Goal: Transaction & Acquisition: Purchase product/service

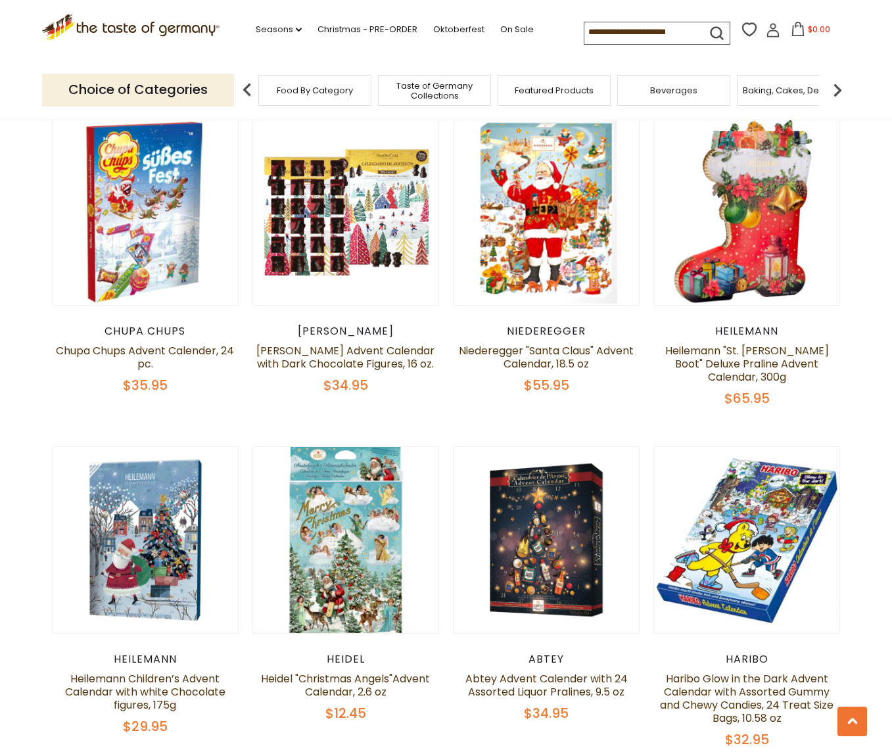
scroll to position [1183, 0]
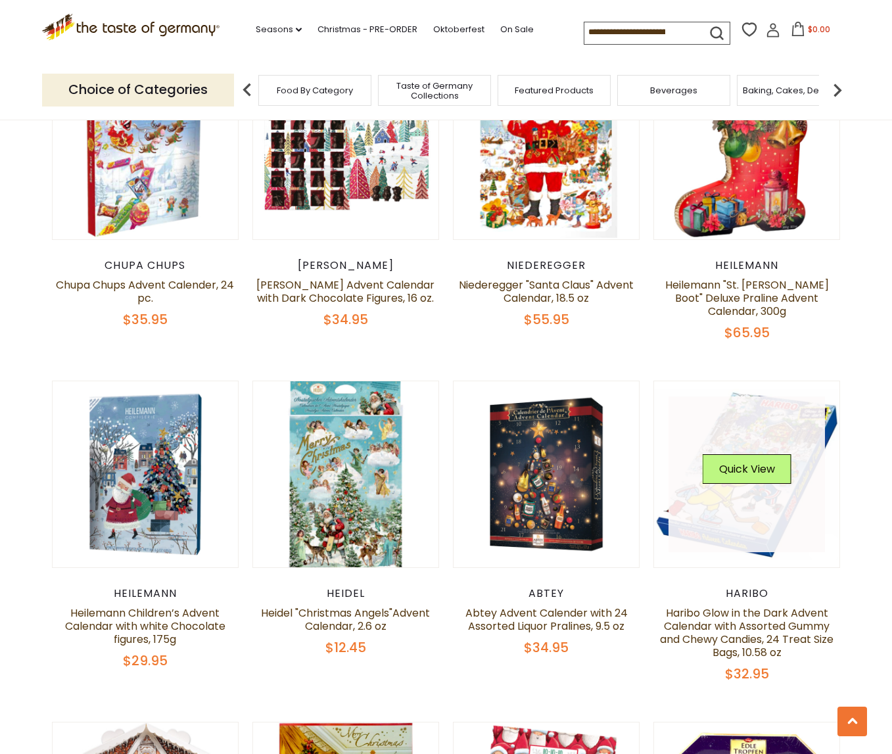
click at [753, 500] on link at bounding box center [747, 474] width 156 height 156
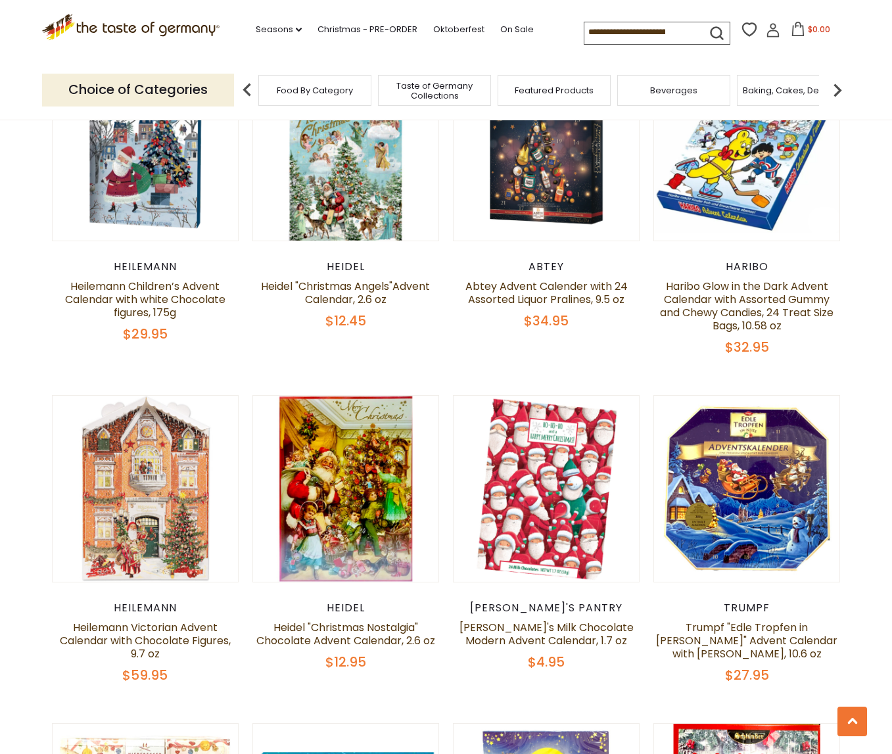
scroll to position [1512, 0]
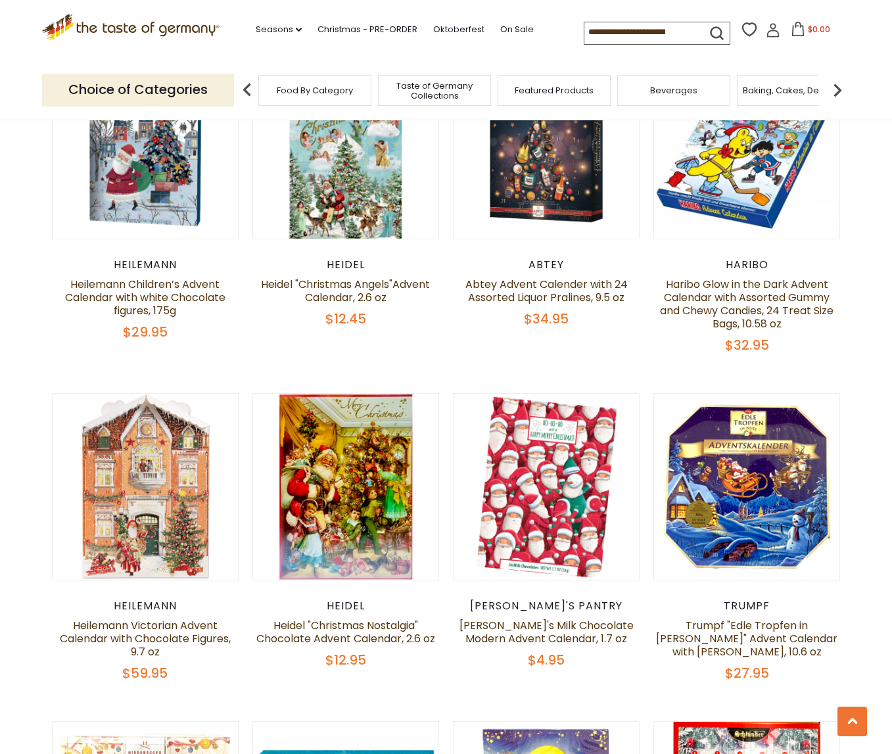
drag, startPoint x: 34, startPoint y: 20, endPoint x: 199, endPoint y: 26, distance: 165.1
click at [199, 26] on section ".st0{fill:#EDD300;} .st1{fill:#D33E21;} .st0{fill:#EDD300;} .st1{fill:#D33E21;}…" at bounding box center [446, 30] width 892 height 60
drag, startPoint x: 237, startPoint y: 28, endPoint x: 49, endPoint y: 27, distance: 188.7
click at [49, 27] on div ".st0{fill:#EDD300;} .st1{fill:#D33E21;} .st0{fill:#EDD300;} .st1{fill:#D33E21;}…" at bounding box center [446, 30] width 809 height 60
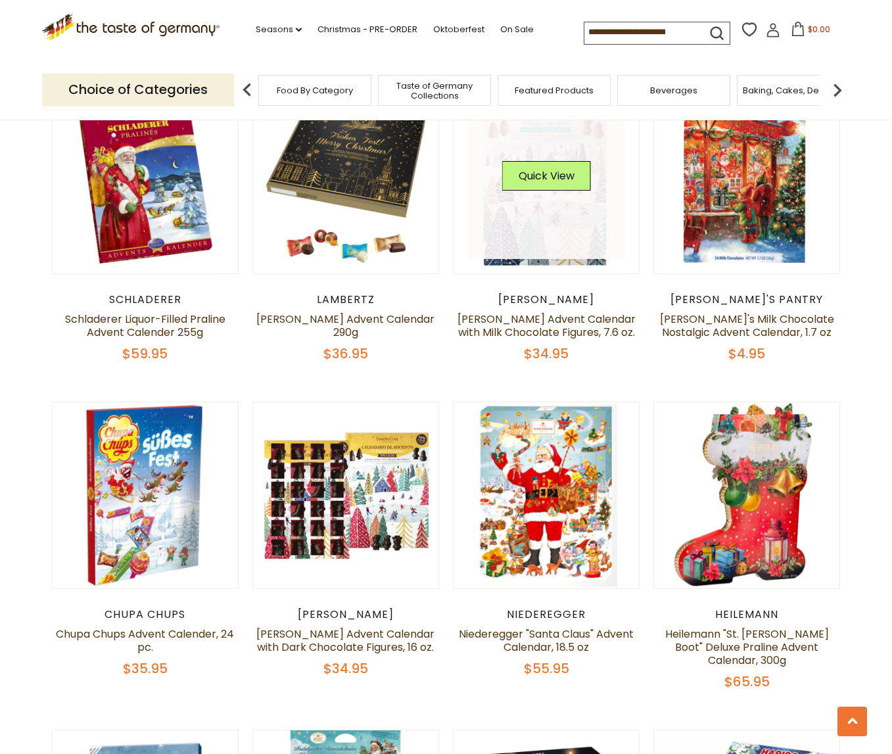
scroll to position [855, 0]
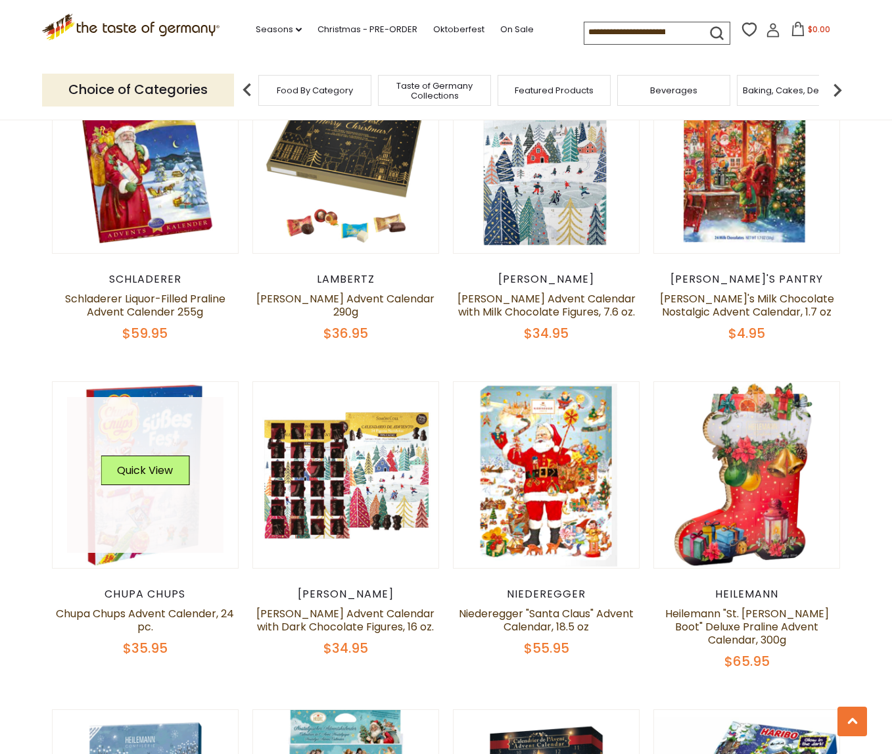
click at [153, 538] on link at bounding box center [145, 475] width 156 height 156
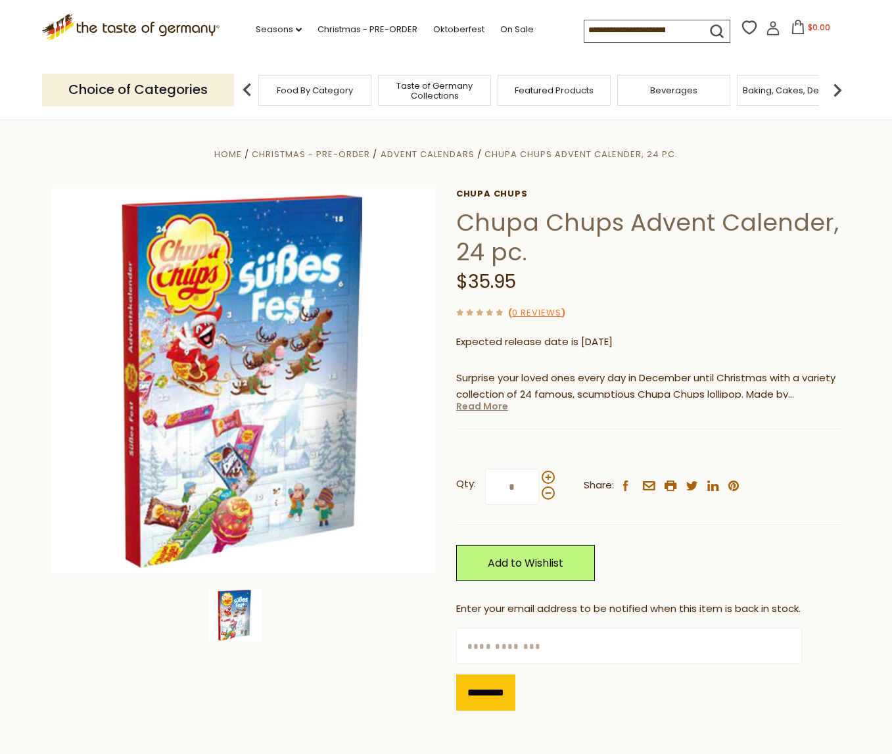
click at [463, 410] on link "Read More" at bounding box center [482, 406] width 52 height 13
